Goal: Find specific page/section: Find specific page/section

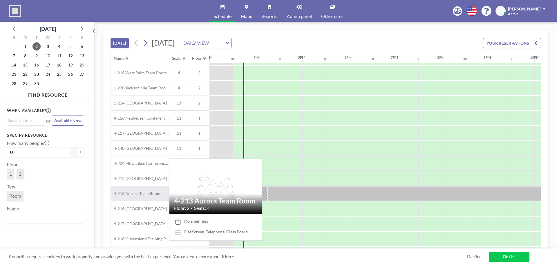
scroll to position [37, 696]
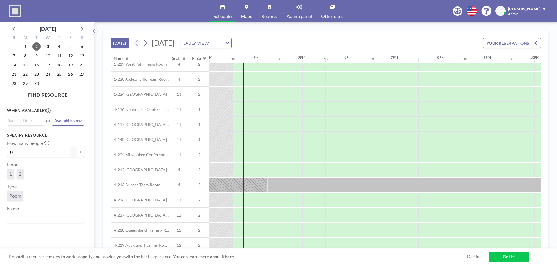
click at [301, 12] on link "Admin panel" at bounding box center [299, 11] width 35 height 22
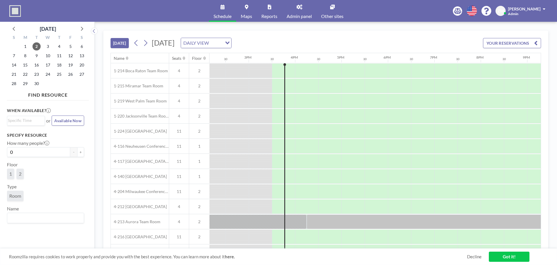
scroll to position [0, 696]
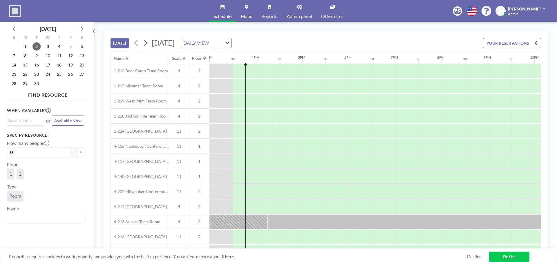
click at [297, 10] on link "Admin panel" at bounding box center [299, 11] width 35 height 22
